Goal: Task Accomplishment & Management: Manage account settings

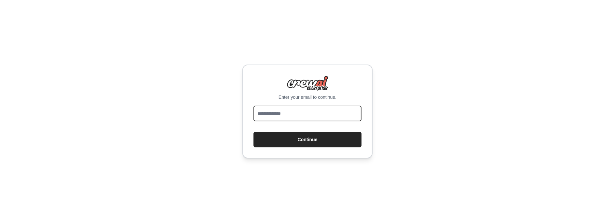
click at [283, 111] on input "email" at bounding box center [307, 113] width 108 height 16
click at [304, 113] on input "email" at bounding box center [307, 113] width 108 height 16
type input "**********"
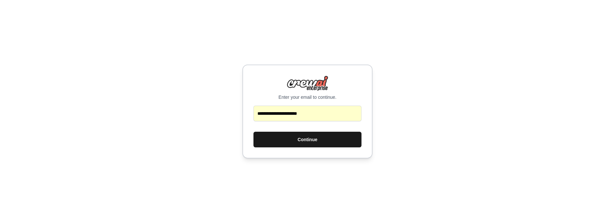
click at [309, 144] on button "Continue" at bounding box center [307, 139] width 108 height 16
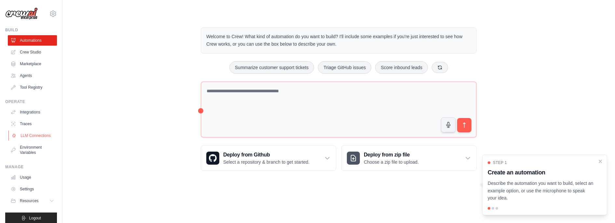
click at [33, 136] on link "LLM Connections" at bounding box center [32, 135] width 49 height 10
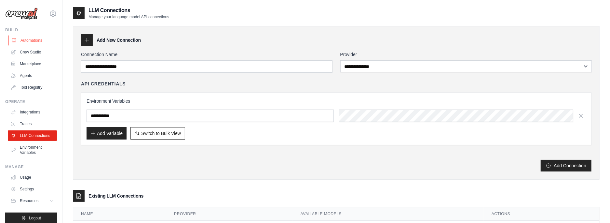
click at [29, 42] on link "Automations" at bounding box center [32, 40] width 49 height 10
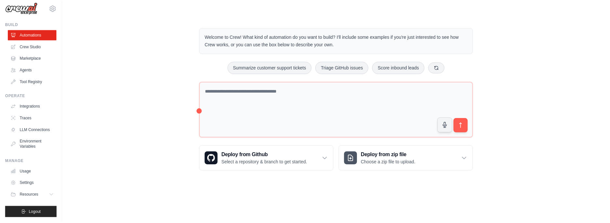
scroll to position [11, 0]
click at [27, 170] on link "Usage" at bounding box center [32, 171] width 49 height 10
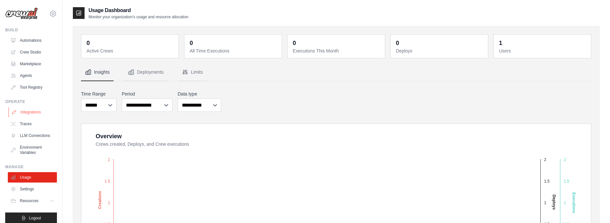
click at [30, 112] on link "Integrations" at bounding box center [32, 112] width 49 height 10
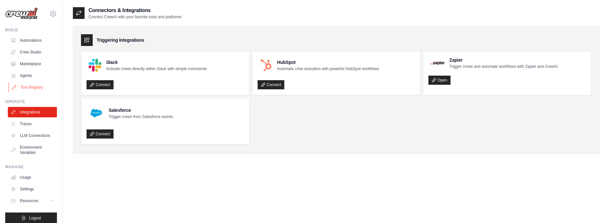
click at [31, 88] on link "Tool Registry" at bounding box center [32, 87] width 49 height 10
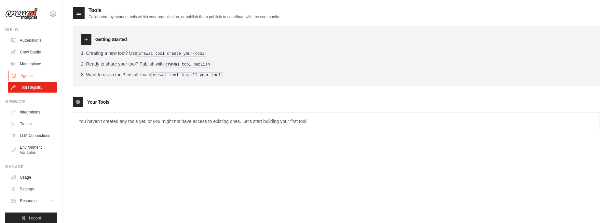
click at [28, 75] on link "Agents" at bounding box center [32, 75] width 49 height 10
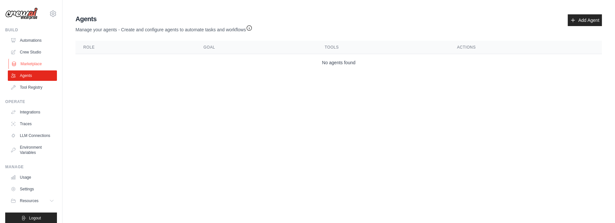
click at [33, 62] on link "Marketplace" at bounding box center [32, 64] width 49 height 10
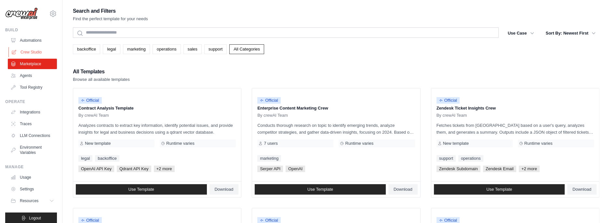
click at [35, 52] on link "Crew Studio" at bounding box center [32, 52] width 49 height 10
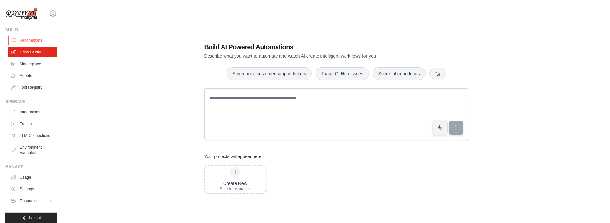
click at [33, 39] on link "Automations" at bounding box center [32, 40] width 49 height 10
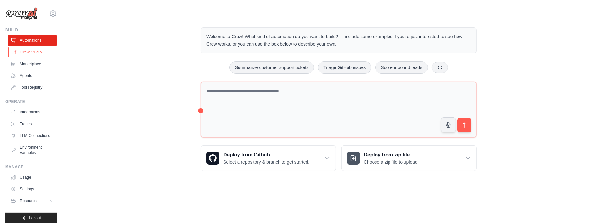
click at [31, 50] on link "Crew Studio" at bounding box center [32, 52] width 49 height 10
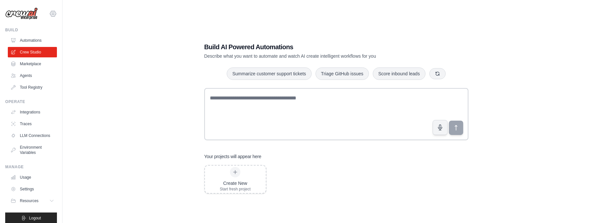
click at [51, 15] on icon at bounding box center [53, 14] width 8 height 8
click at [39, 46] on link "Settings" at bounding box center [48, 44] width 57 height 12
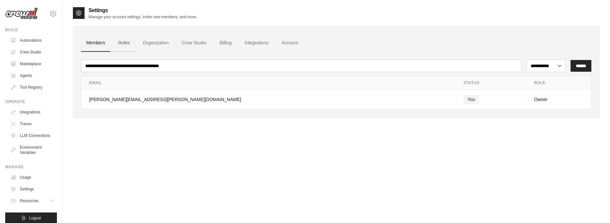
click at [122, 40] on link "Roles" at bounding box center [124, 43] width 22 height 18
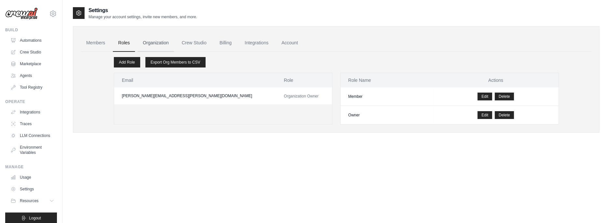
click at [156, 44] on link "Organization" at bounding box center [156, 43] width 36 height 18
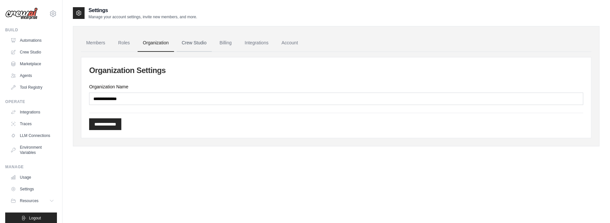
click at [191, 45] on link "Crew Studio" at bounding box center [194, 43] width 35 height 18
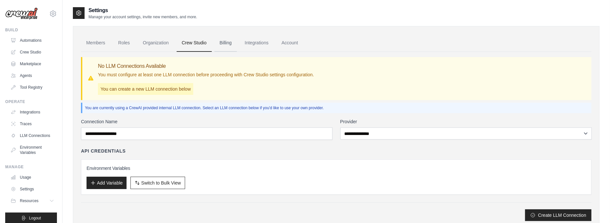
click at [230, 42] on link "Billing" at bounding box center [225, 43] width 22 height 18
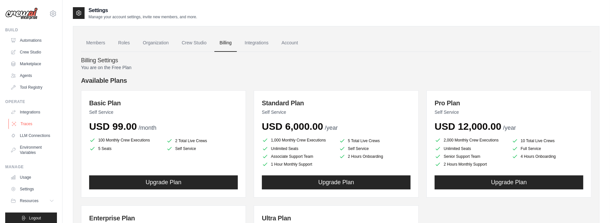
click at [21, 122] on link "Traces" at bounding box center [32, 123] width 49 height 10
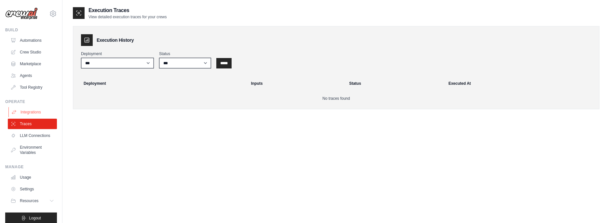
click at [30, 111] on link "Integrations" at bounding box center [32, 112] width 49 height 10
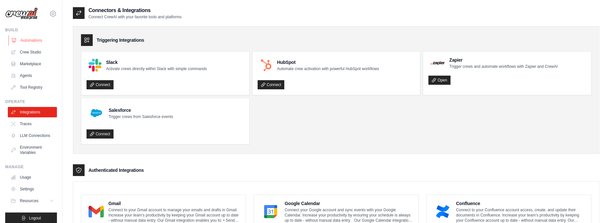
click at [34, 38] on link "Automations" at bounding box center [32, 40] width 49 height 10
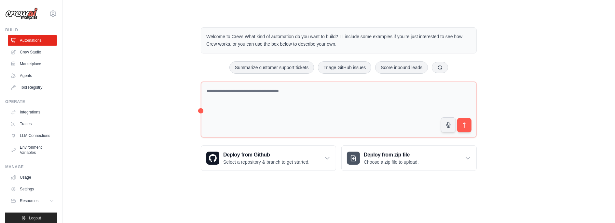
click at [22, 14] on img at bounding box center [21, 13] width 33 height 12
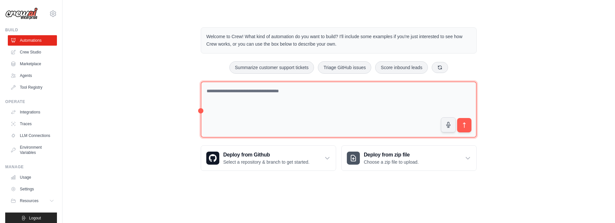
click at [373, 93] on textarea at bounding box center [339, 109] width 276 height 56
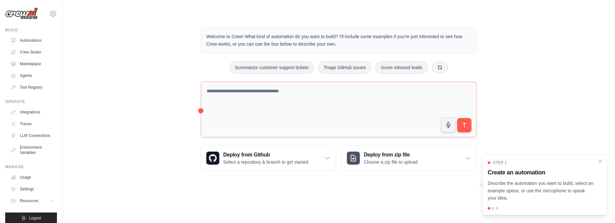
click at [31, 16] on img at bounding box center [21, 13] width 33 height 12
click at [49, 16] on icon at bounding box center [53, 14] width 8 height 8
click at [50, 16] on icon at bounding box center [53, 14] width 6 height 6
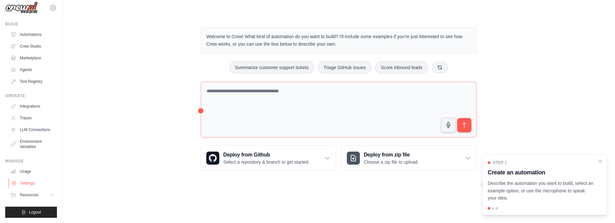
click at [29, 181] on link "Settings" at bounding box center [32, 183] width 49 height 10
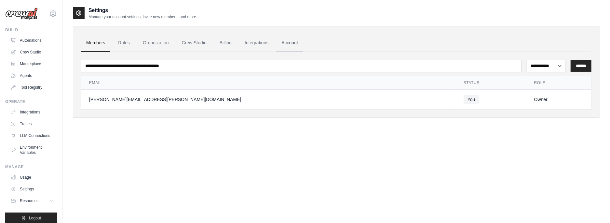
click at [294, 40] on link "Account" at bounding box center [289, 43] width 27 height 18
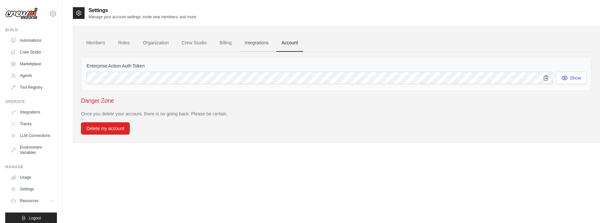
click at [263, 44] on link "Integrations" at bounding box center [256, 43] width 34 height 18
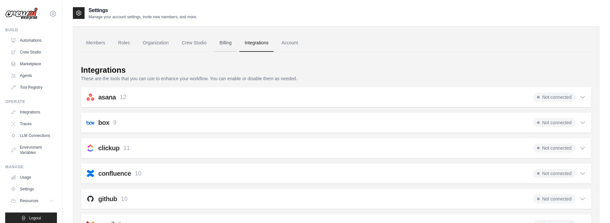
click at [224, 40] on link "Billing" at bounding box center [225, 43] width 22 height 18
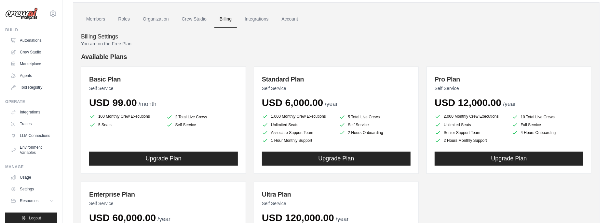
scroll to position [32, 0]
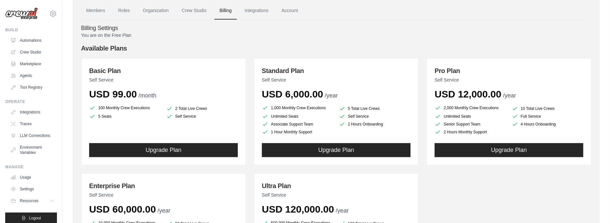
click at [134, 106] on li "100 Monthly Crew Executions" at bounding box center [125, 108] width 72 height 8
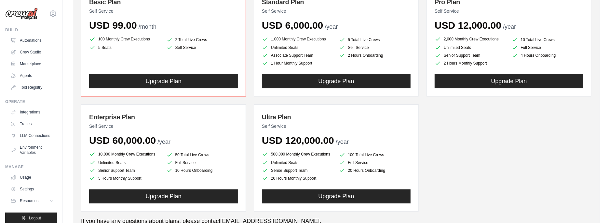
scroll to position [0, 0]
